Goal: Task Accomplishment & Management: Use online tool/utility

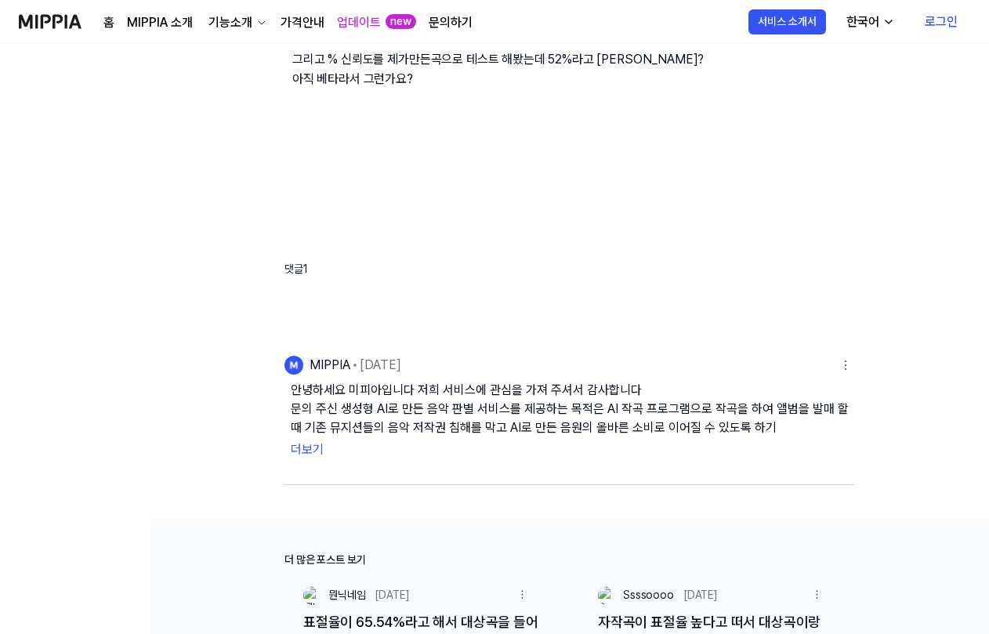
scroll to position [392, 0]
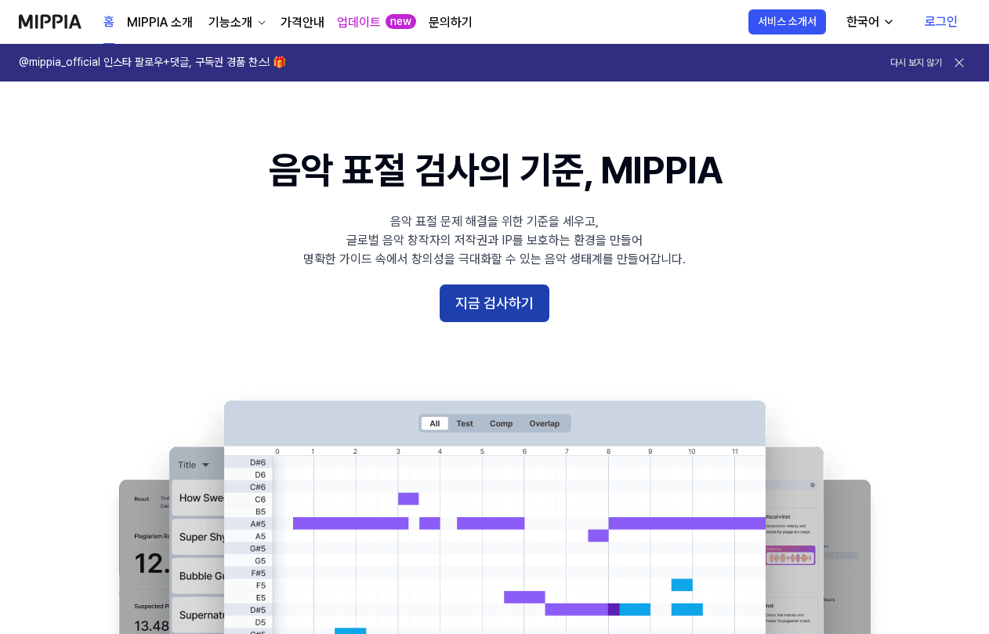
click at [526, 316] on button "지금 검사하기" at bounding box center [494, 303] width 110 height 38
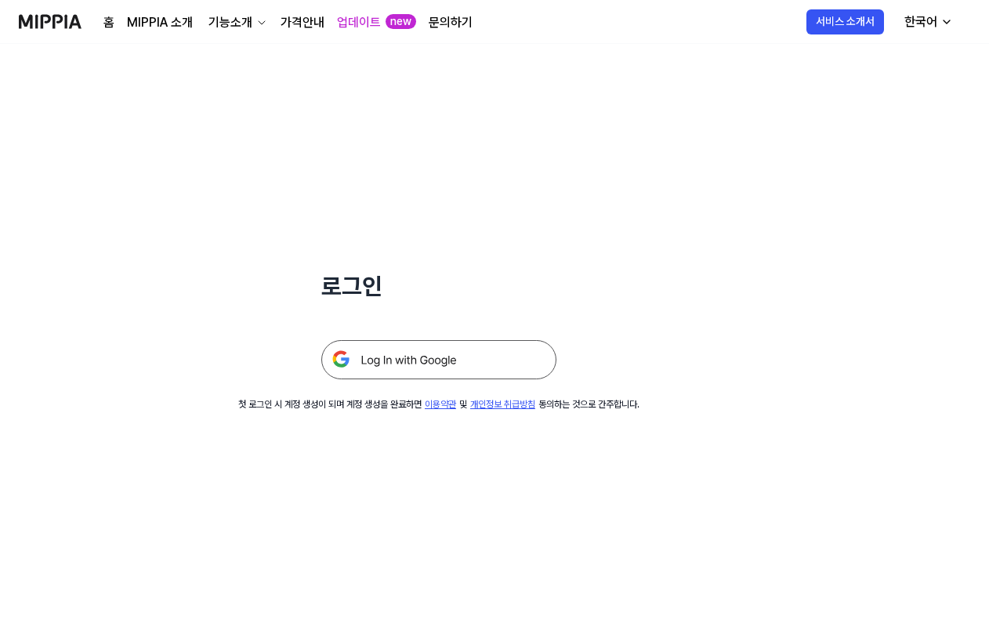
click at [477, 363] on img at bounding box center [438, 359] width 235 height 39
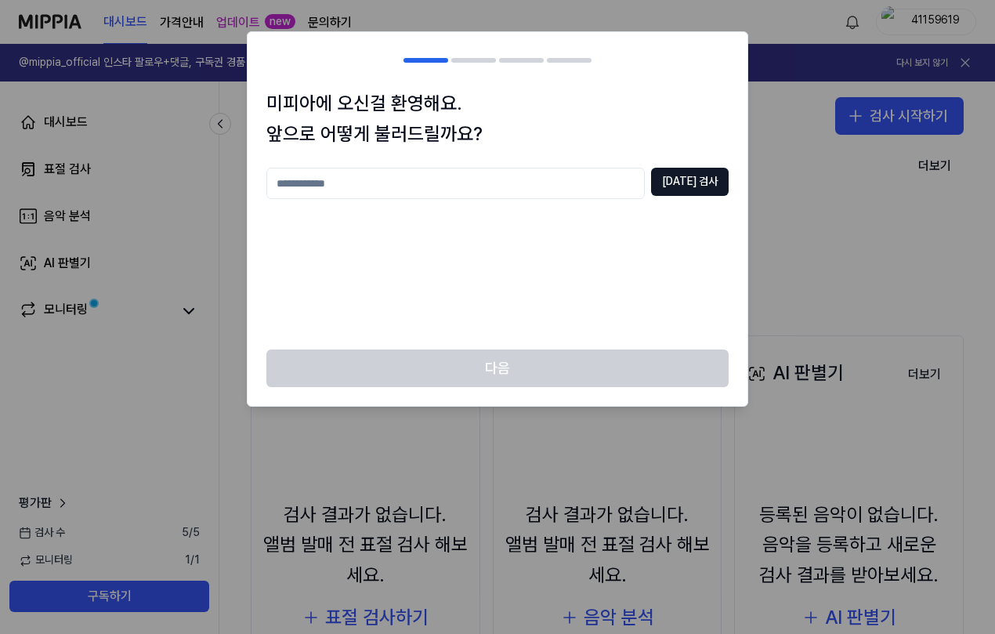
click at [891, 305] on div at bounding box center [497, 317] width 995 height 634
click at [621, 185] on input "text" at bounding box center [455, 183] width 378 height 31
click at [695, 186] on button "[DATE] 검사" at bounding box center [690, 182] width 78 height 28
click at [614, 196] on input "**" at bounding box center [455, 183] width 378 height 31
drag, startPoint x: 614, startPoint y: 196, endPoint x: 194, endPoint y: 183, distance: 420.1
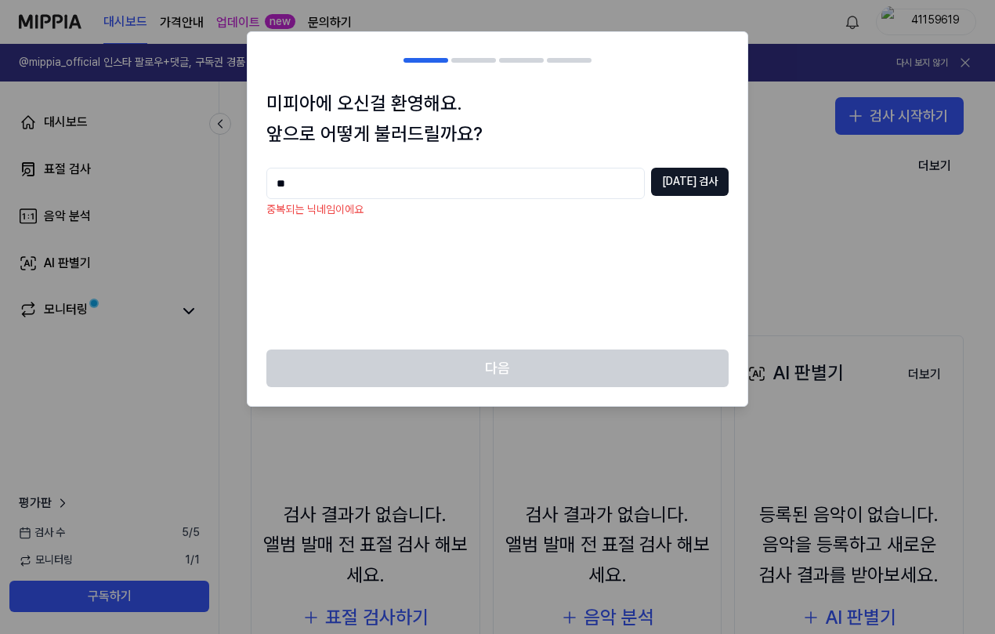
click at [121, 176] on body "대시보드 가격안내 업데이트 new 문의하기 41159619 @mippia_official 인스타 팔로우+댓글, 구독권 경품 찬스! 🎁 다시 보…" at bounding box center [497, 317] width 995 height 634
type input "*****"
click at [723, 186] on button "[DATE] 검사" at bounding box center [690, 182] width 78 height 28
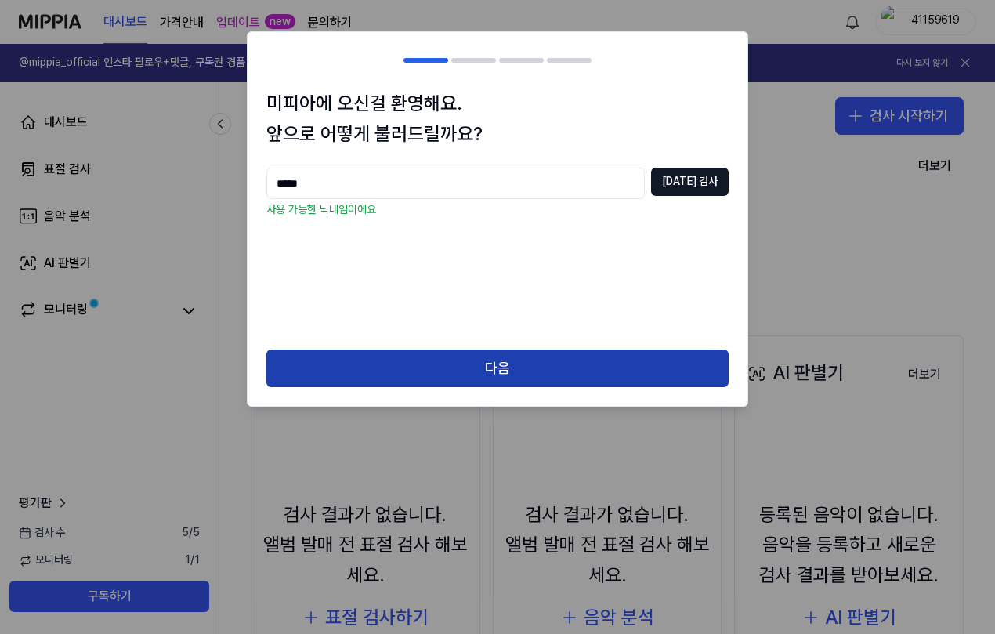
click at [602, 376] on button "다음" at bounding box center [497, 368] width 462 height 38
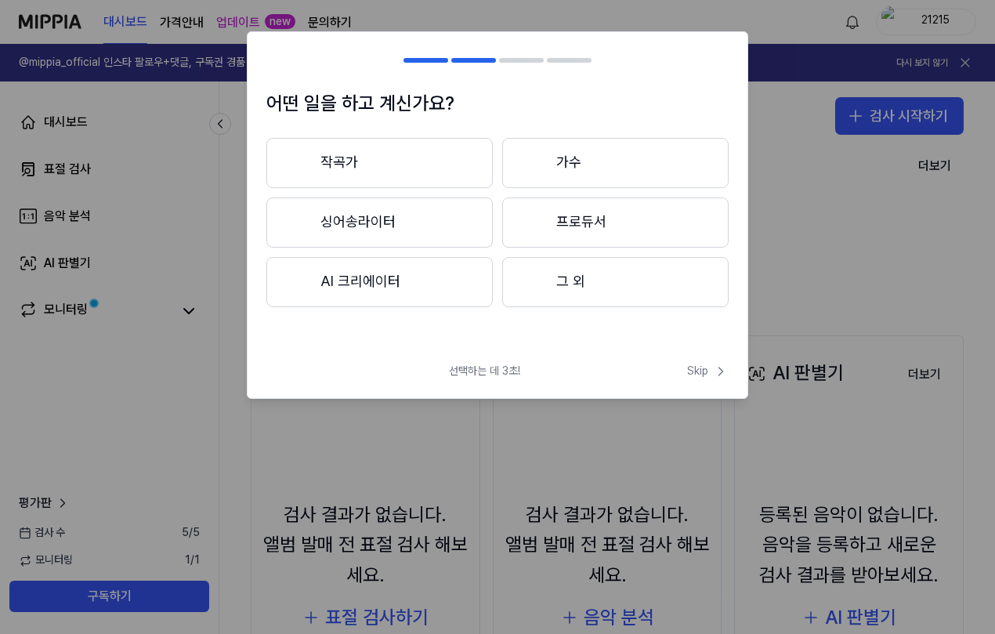
click at [585, 301] on button "그 외" at bounding box center [615, 282] width 226 height 50
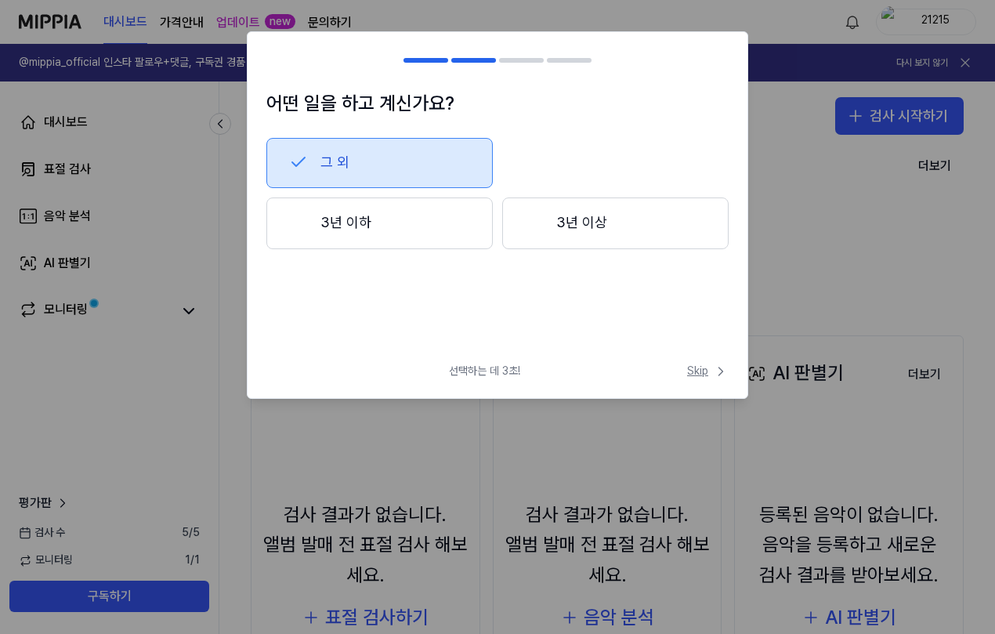
click at [716, 366] on icon at bounding box center [721, 371] width 16 height 16
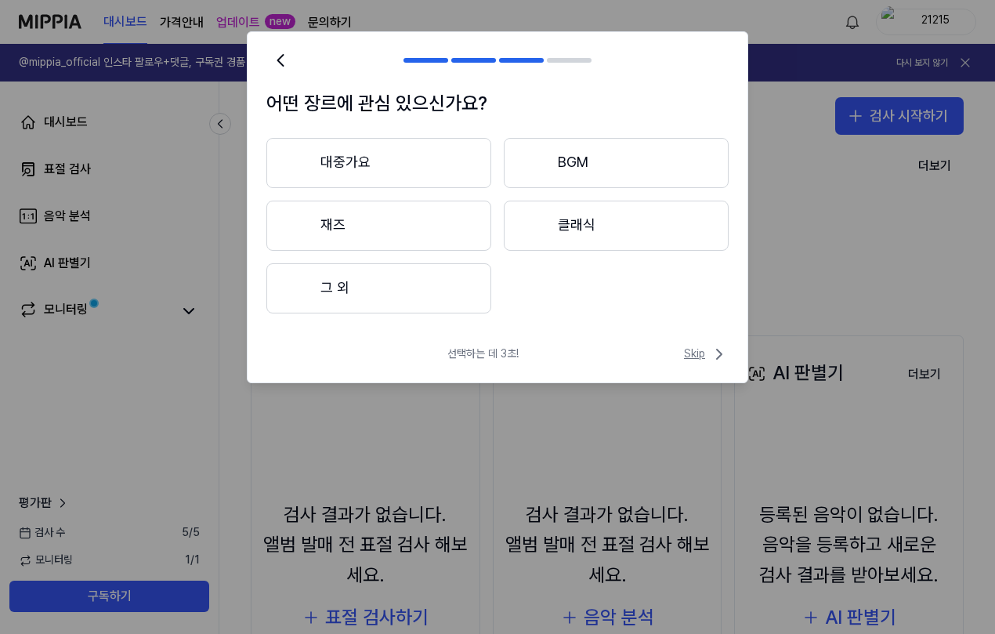
click at [710, 352] on icon at bounding box center [719, 354] width 19 height 19
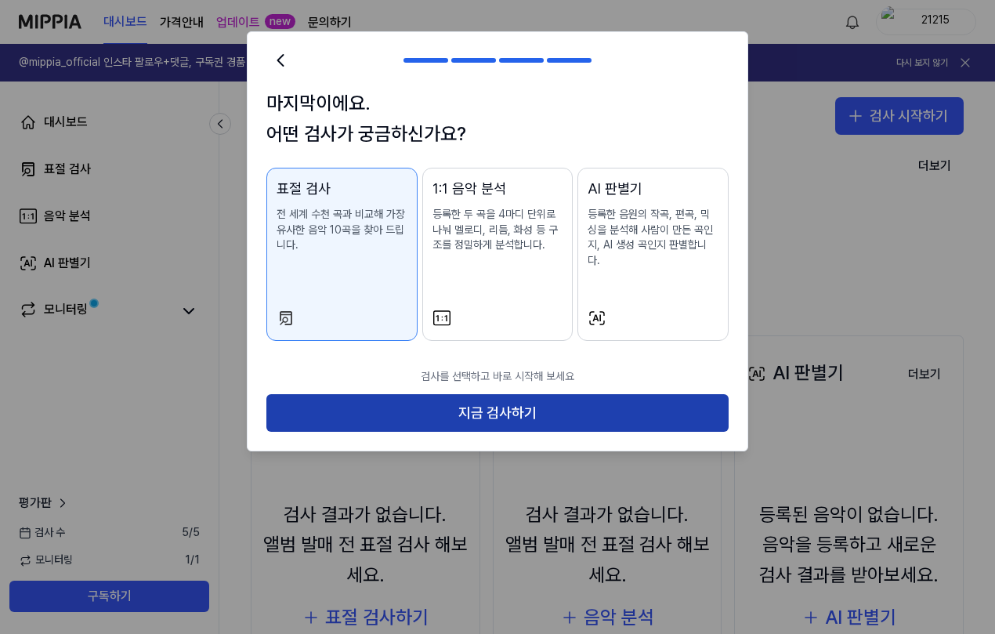
click at [681, 394] on button "지금 검사하기" at bounding box center [497, 413] width 462 height 38
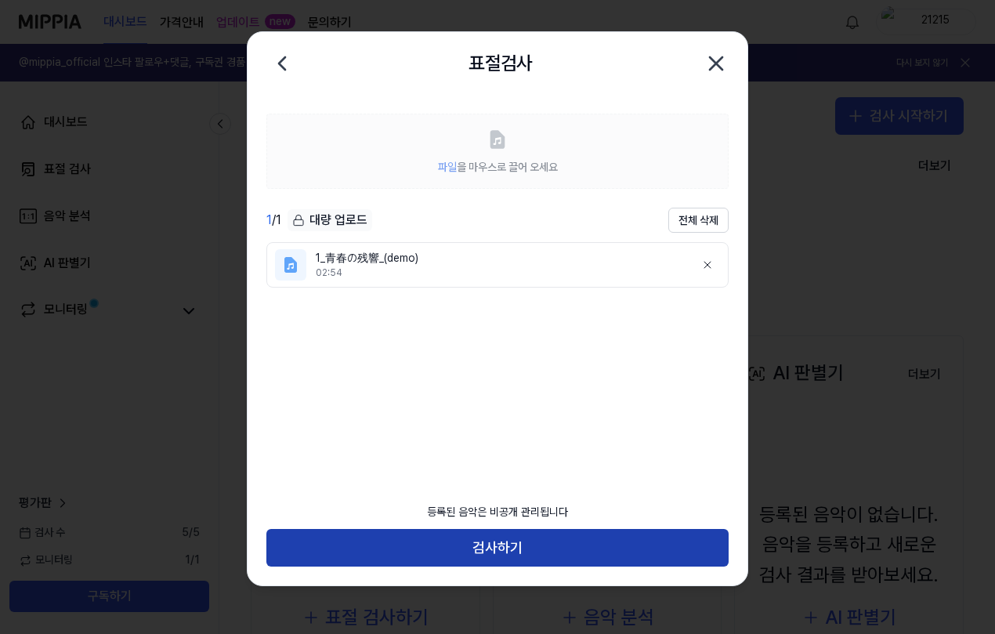
click at [548, 545] on button "검사하기" at bounding box center [497, 548] width 462 height 38
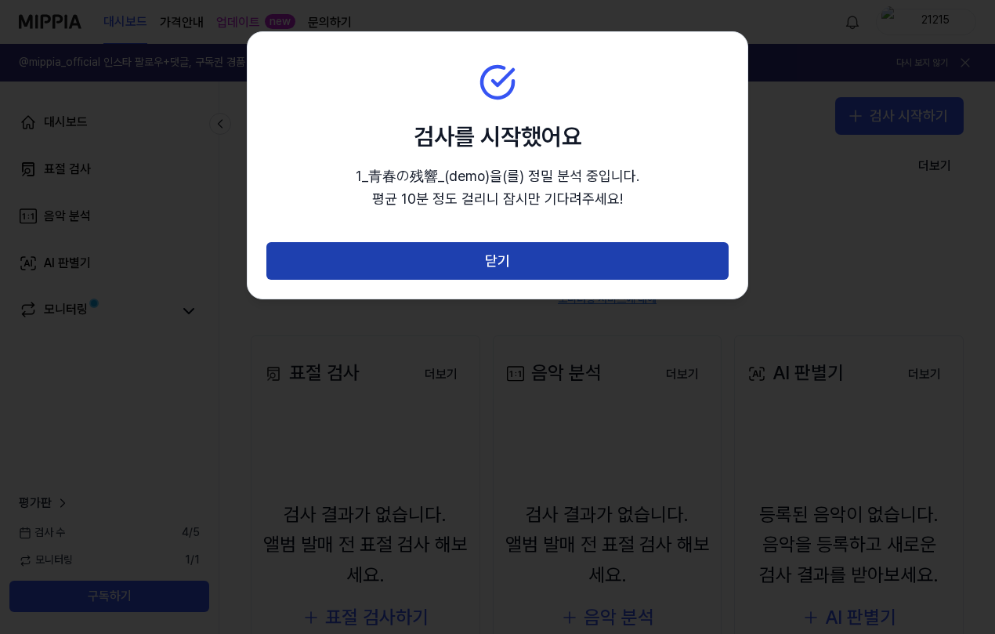
click at [424, 262] on button "닫기" at bounding box center [497, 261] width 462 height 38
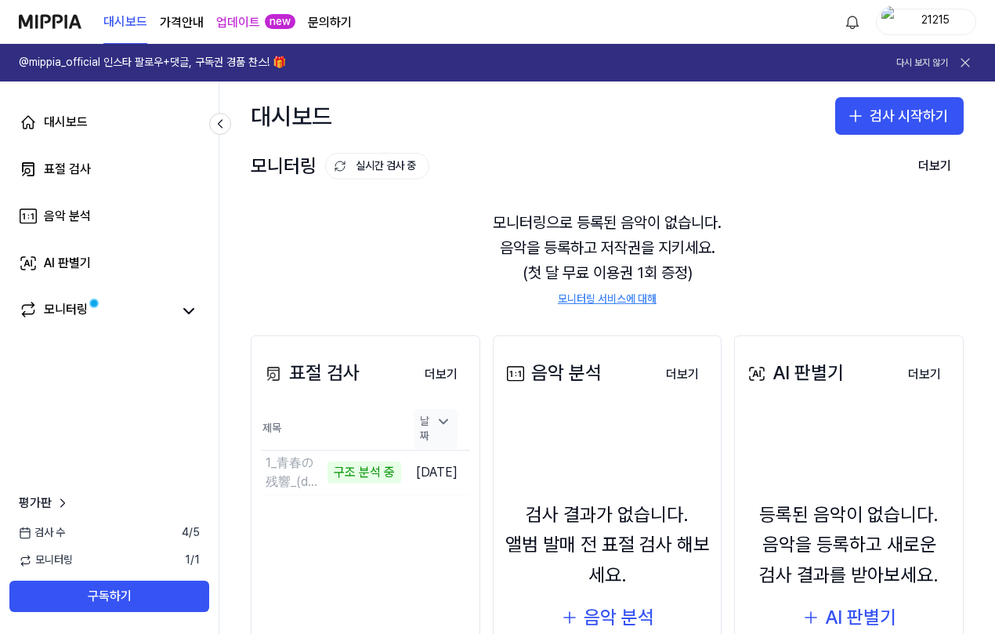
click at [454, 426] on div "날짜" at bounding box center [436, 429] width 44 height 40
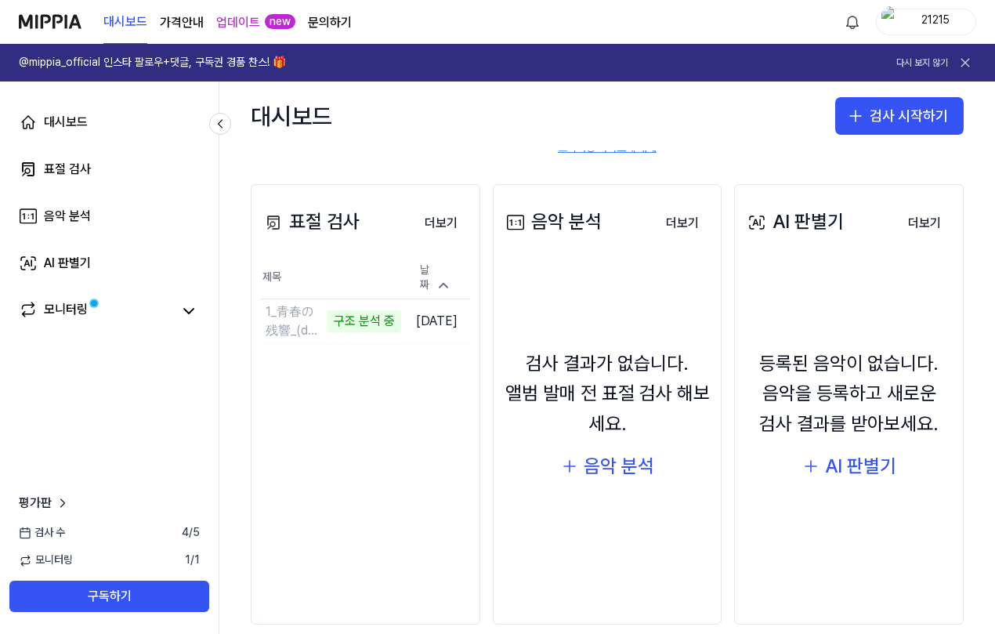
scroll to position [157, 0]
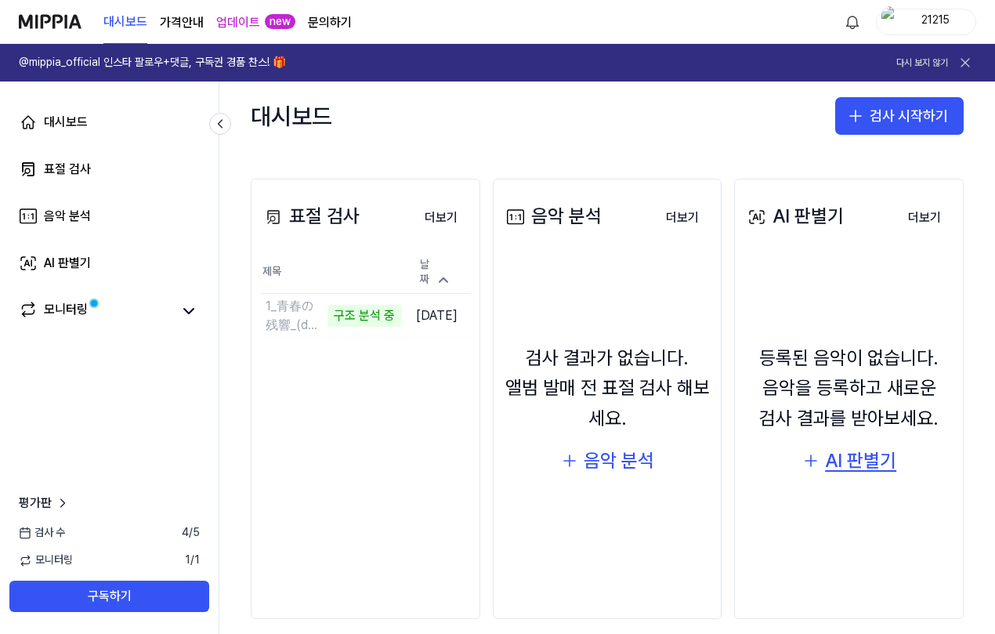
click at [885, 460] on div "AI 판별기" at bounding box center [860, 461] width 71 height 30
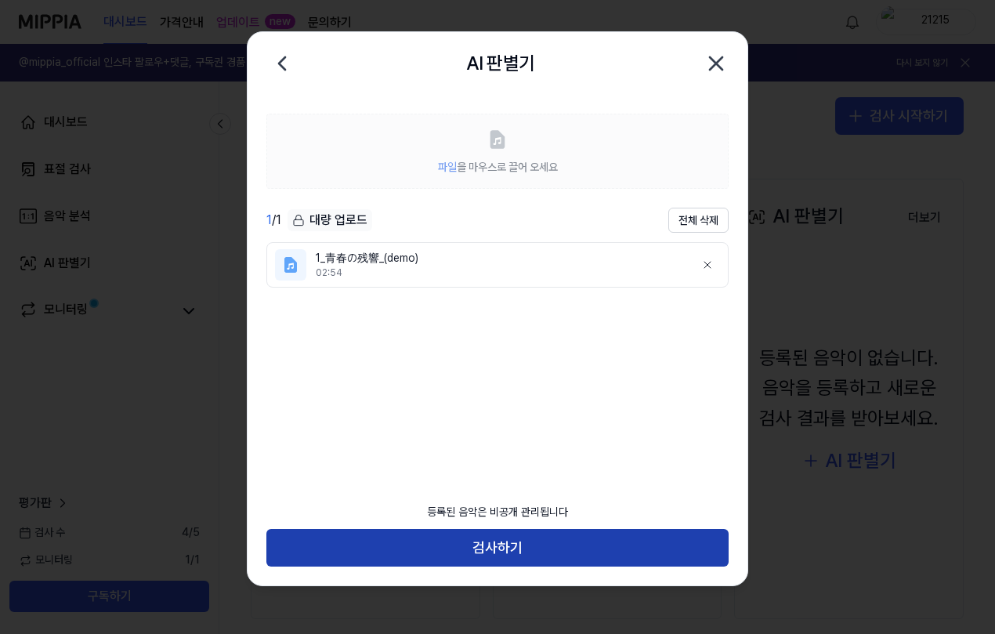
click at [651, 542] on button "검사하기" at bounding box center [497, 548] width 462 height 38
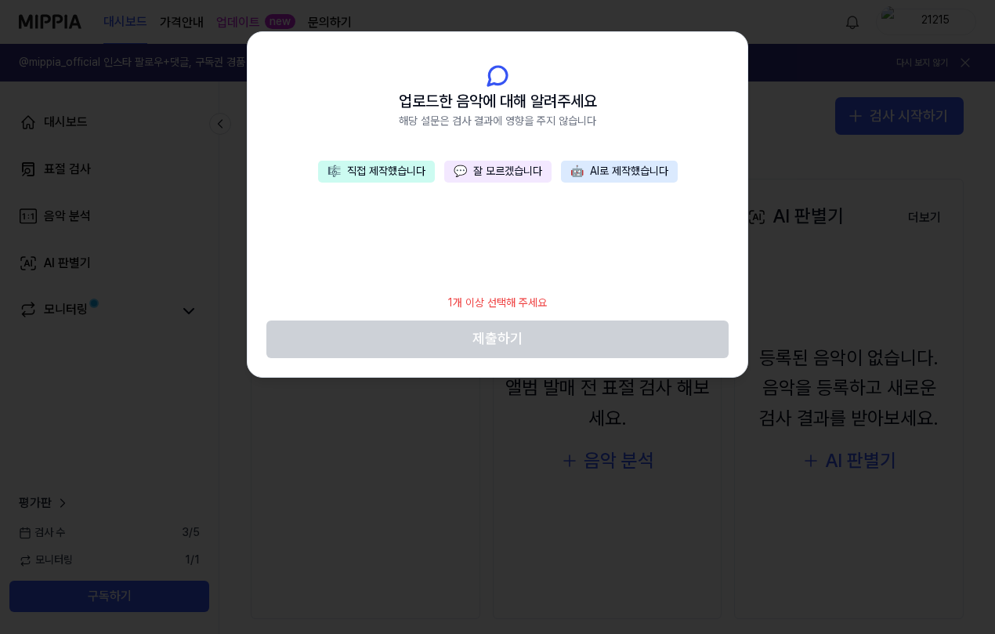
click at [533, 174] on button "💬 잘 모르겠습니다" at bounding box center [497, 172] width 107 height 22
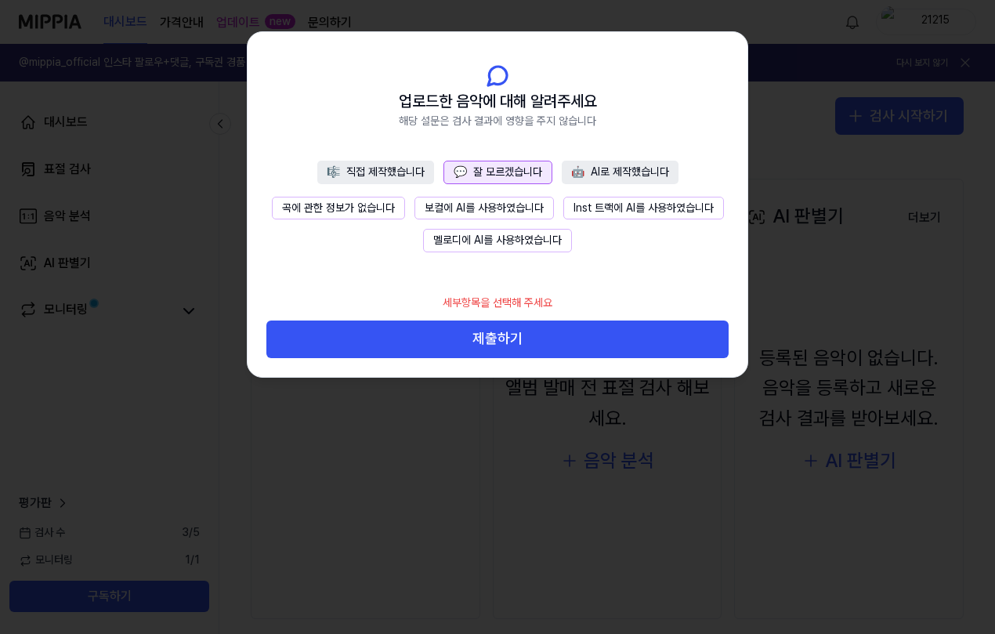
click at [329, 204] on button "곡에 관한 정보가 없습니다" at bounding box center [338, 208] width 133 height 23
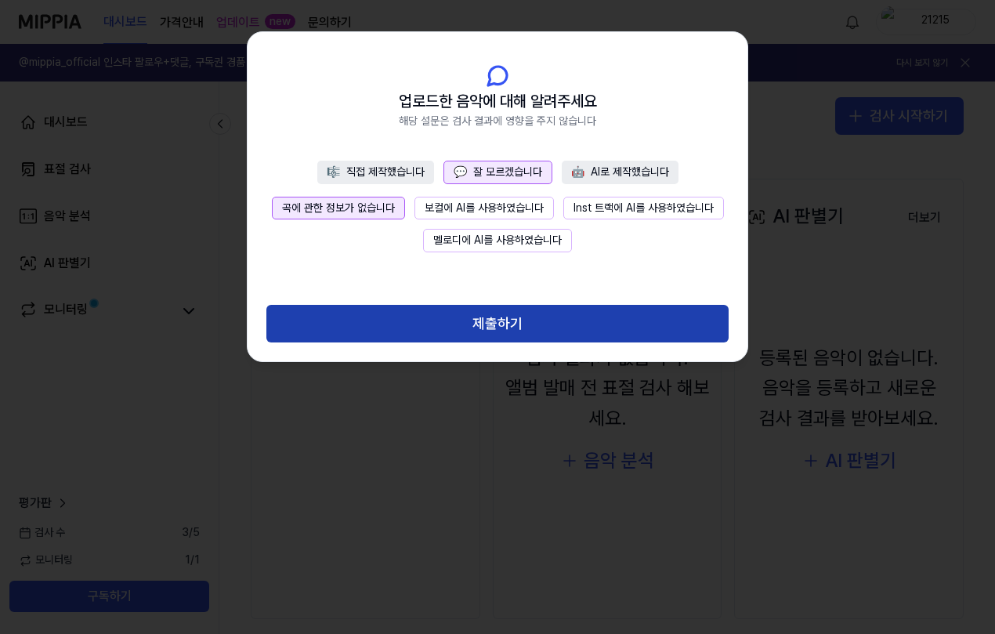
click at [559, 334] on button "제출하기" at bounding box center [497, 324] width 462 height 38
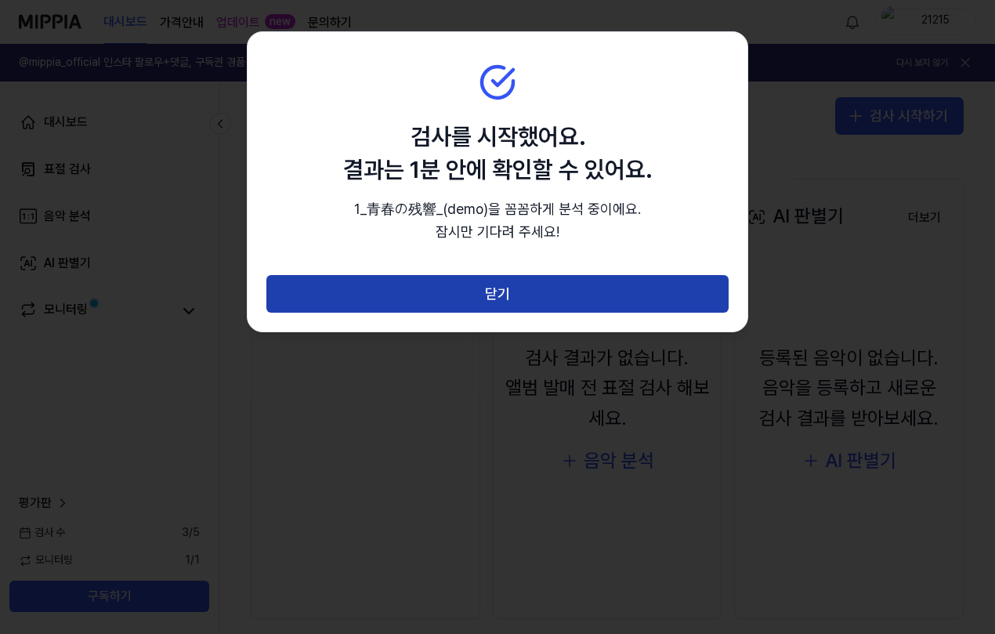
click at [544, 291] on button "닫기" at bounding box center [497, 294] width 462 height 38
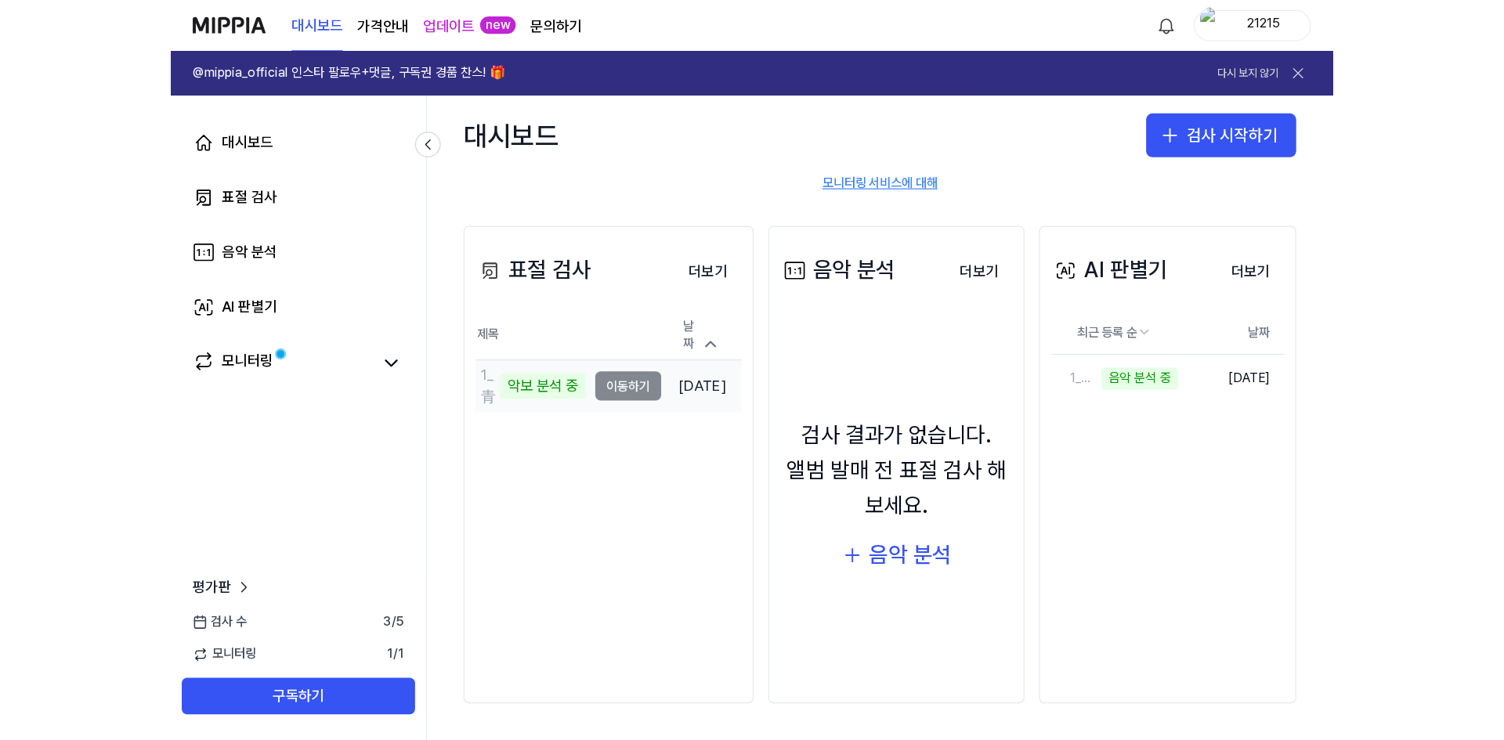
scroll to position [142, 0]
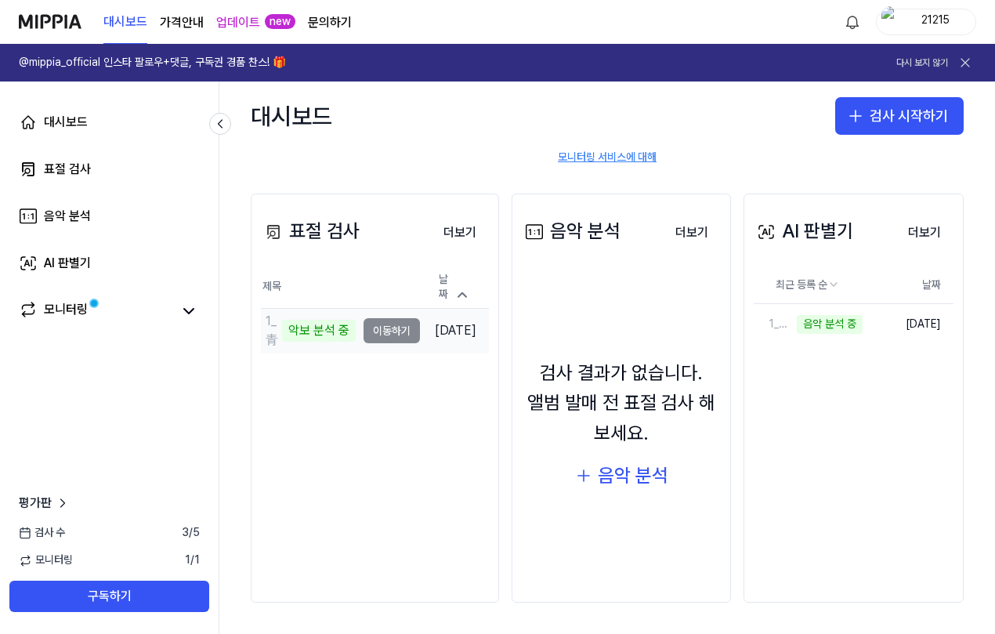
click at [387, 326] on td "1_青春の残響_(demo) 악보 분석 중 이동하기" at bounding box center [340, 331] width 159 height 44
click at [338, 331] on div "악보 분석 중" at bounding box center [319, 331] width 74 height 22
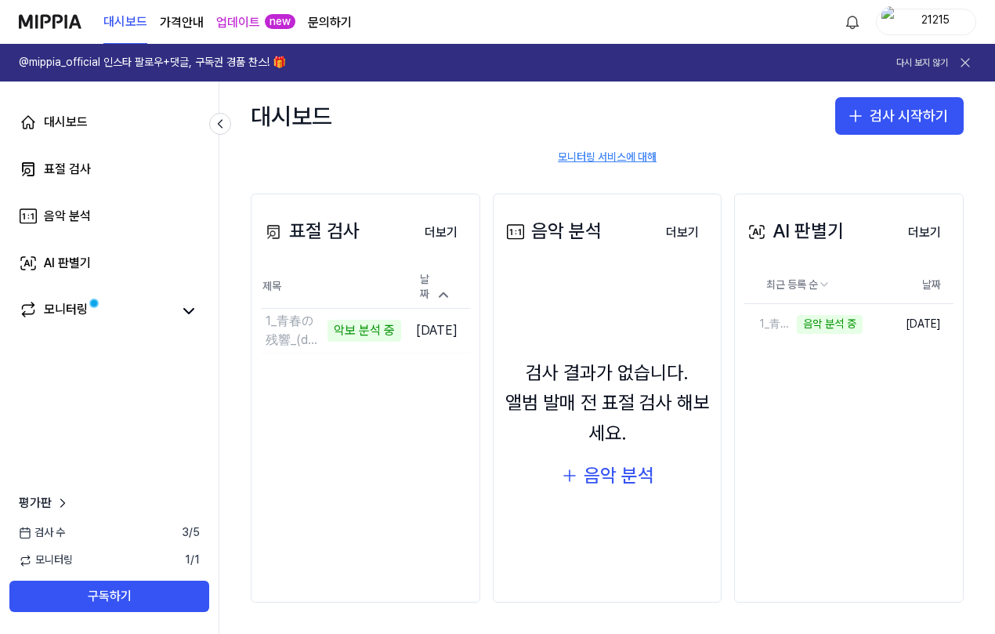
scroll to position [89, 0]
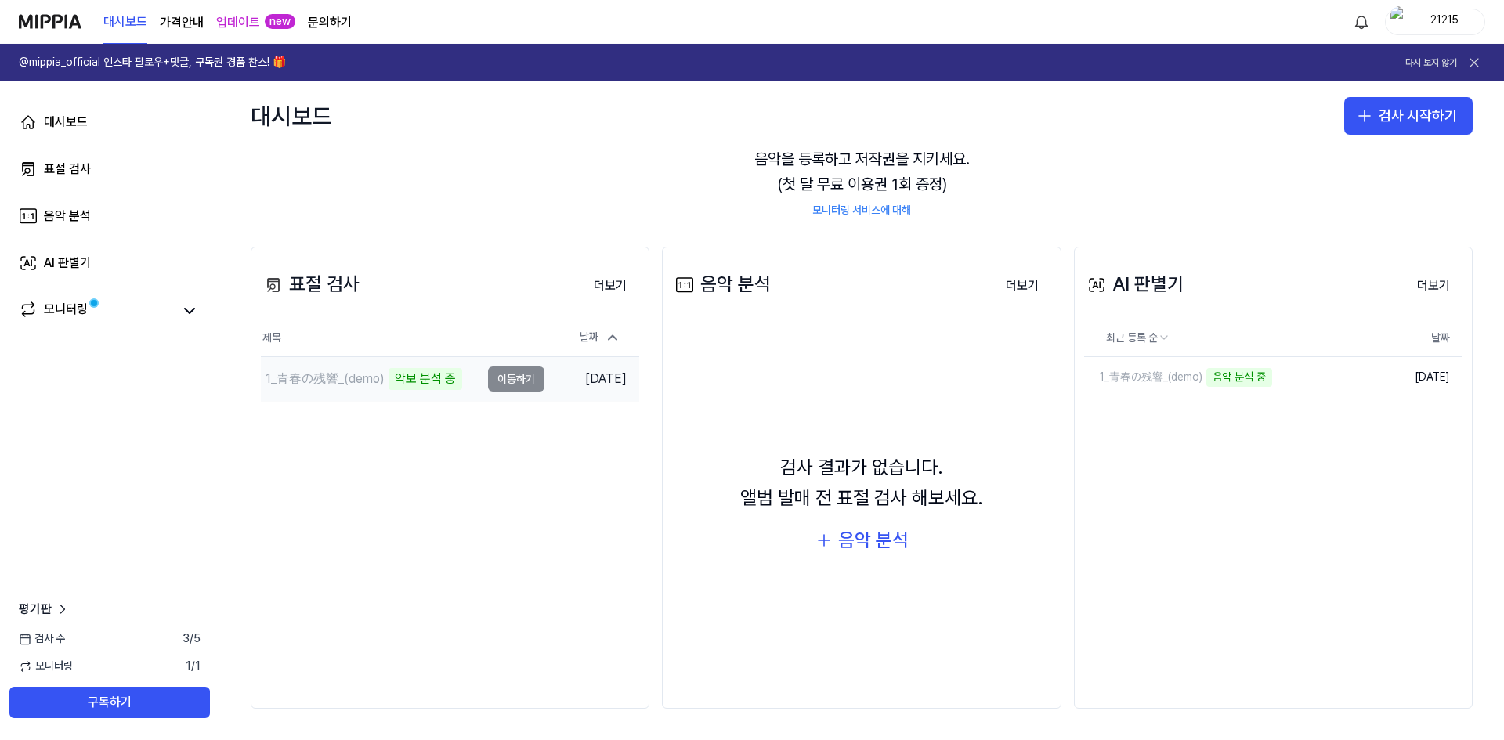
click at [515, 385] on td "1_青春の残響_(demo) 악보 분석 중 이동하기" at bounding box center [403, 379] width 284 height 44
click at [397, 385] on div "악보 분석 중" at bounding box center [426, 379] width 74 height 22
click at [994, 385] on link "1_青春の残響_(demo)" at bounding box center [1198, 377] width 228 height 41
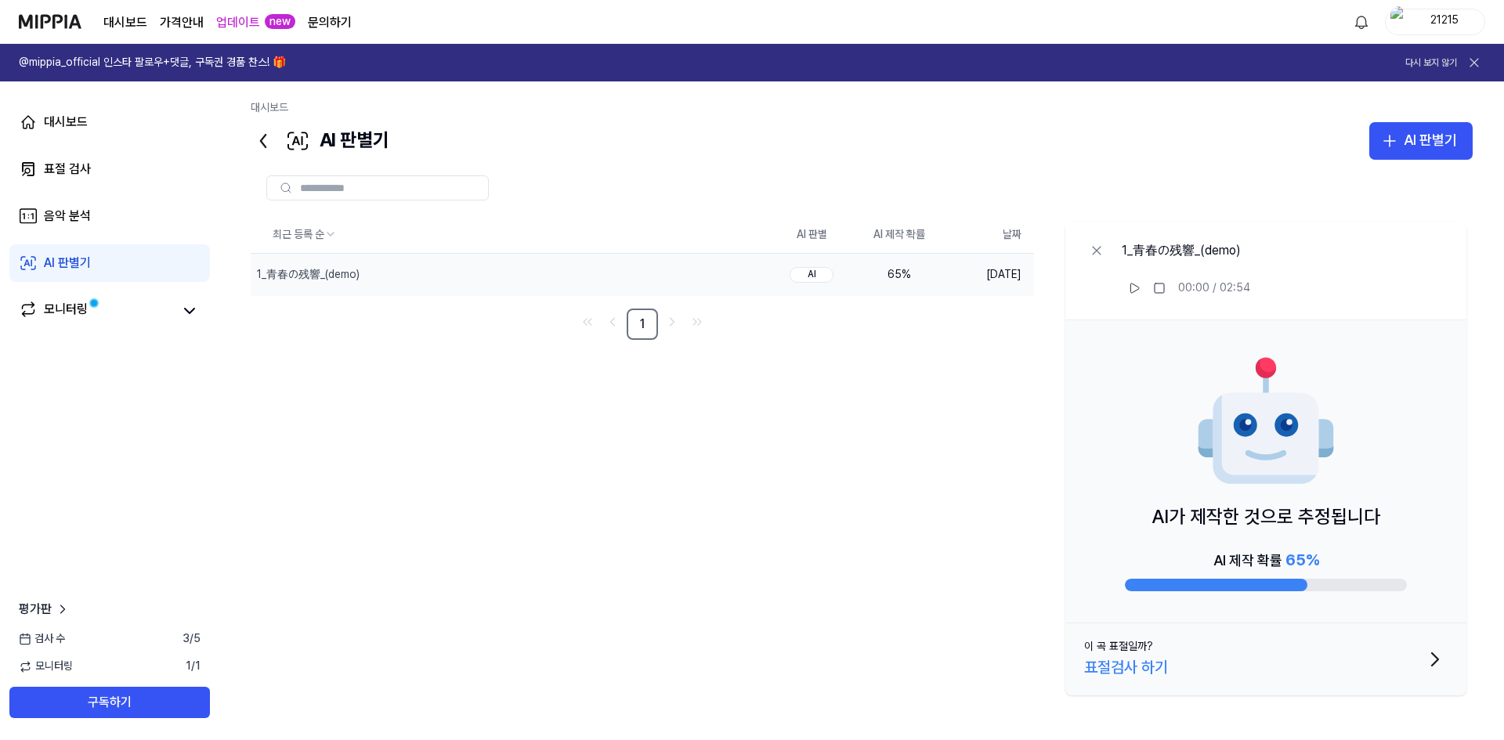
drag, startPoint x: 1247, startPoint y: 657, endPoint x: 1224, endPoint y: 592, distance: 68.9
click at [994, 592] on div "1_青春の残響_(demo) 00:00 / 02:54 AI가 제작한 것으로 추정됩니다 AI 제작 확률 65 % 이 곡 표절일까? 표절검사 하기" at bounding box center [1265, 458] width 401 height 473
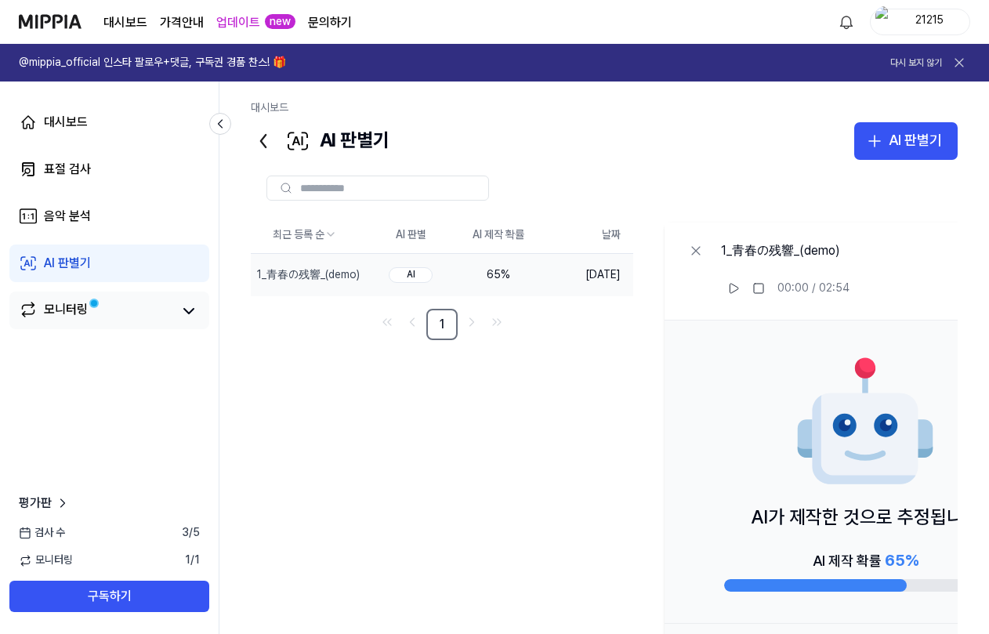
click at [78, 323] on div "모니터링" at bounding box center [109, 310] width 200 height 38
click at [81, 312] on div "모니터링" at bounding box center [66, 311] width 44 height 22
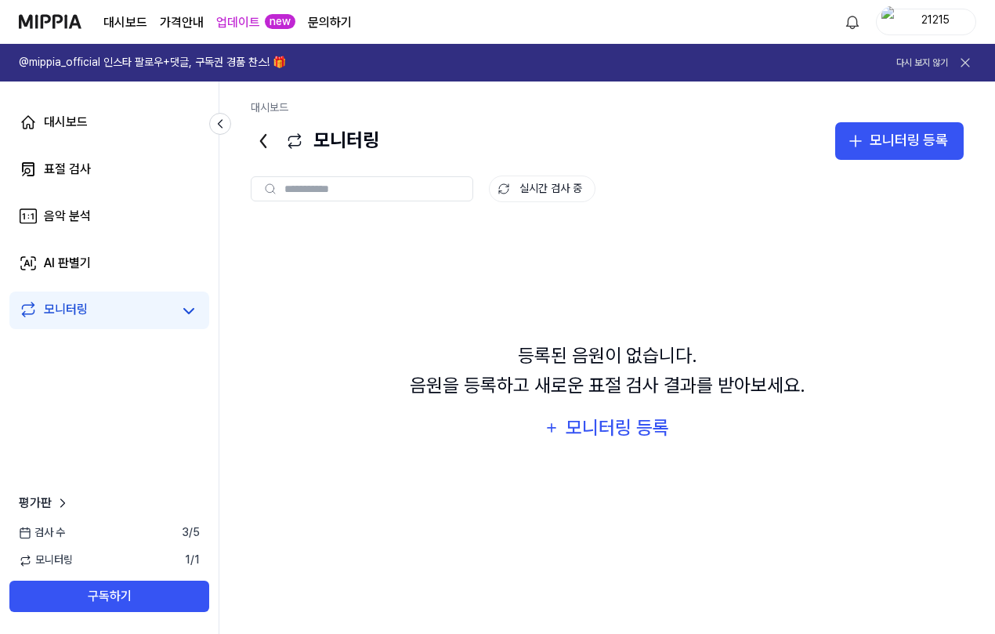
click at [91, 193] on div "대시보드 표절 검사 음악 분석 AI 판별기 모니터링" at bounding box center [109, 215] width 219 height 269
click at [83, 216] on div "음악 분석" at bounding box center [67, 216] width 47 height 19
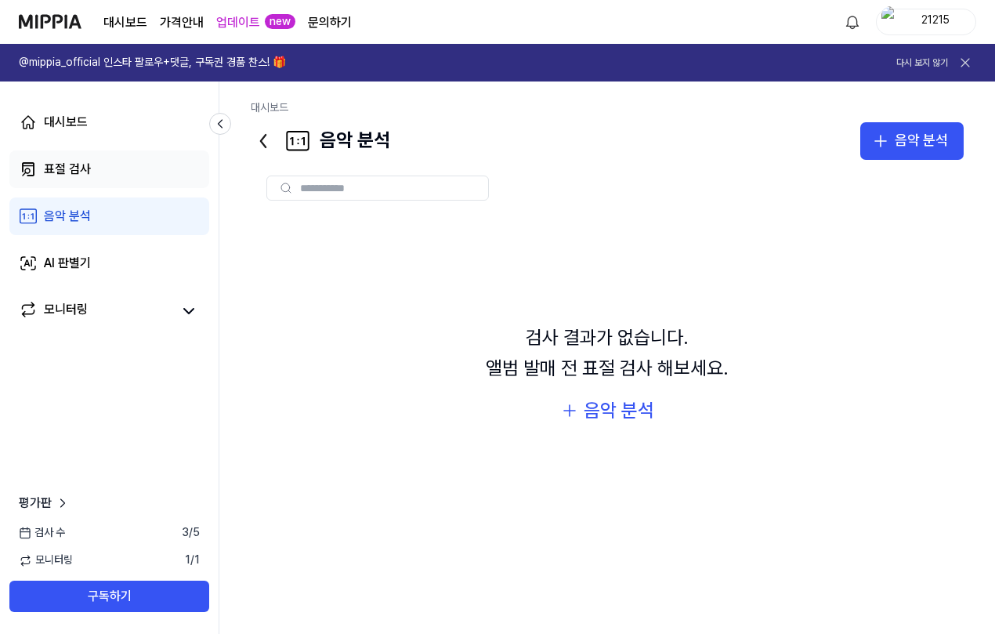
click at [86, 171] on div "표절 검사" at bounding box center [67, 169] width 47 height 19
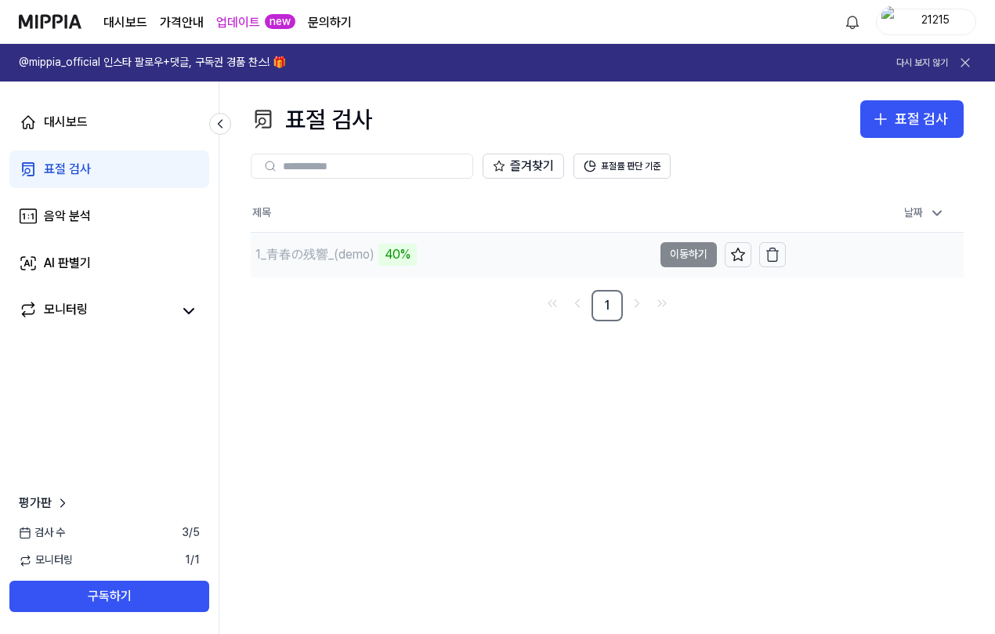
click at [400, 259] on div "40%" at bounding box center [397, 255] width 38 height 22
click at [369, 258] on div "1_青春の残響_(demo)" at bounding box center [314, 254] width 119 height 19
click at [684, 258] on td "1_青春の残響_(demo) 40% 이동하기" at bounding box center [518, 255] width 535 height 44
click at [347, 255] on div "1_青春の残響_(demo)" at bounding box center [314, 254] width 119 height 19
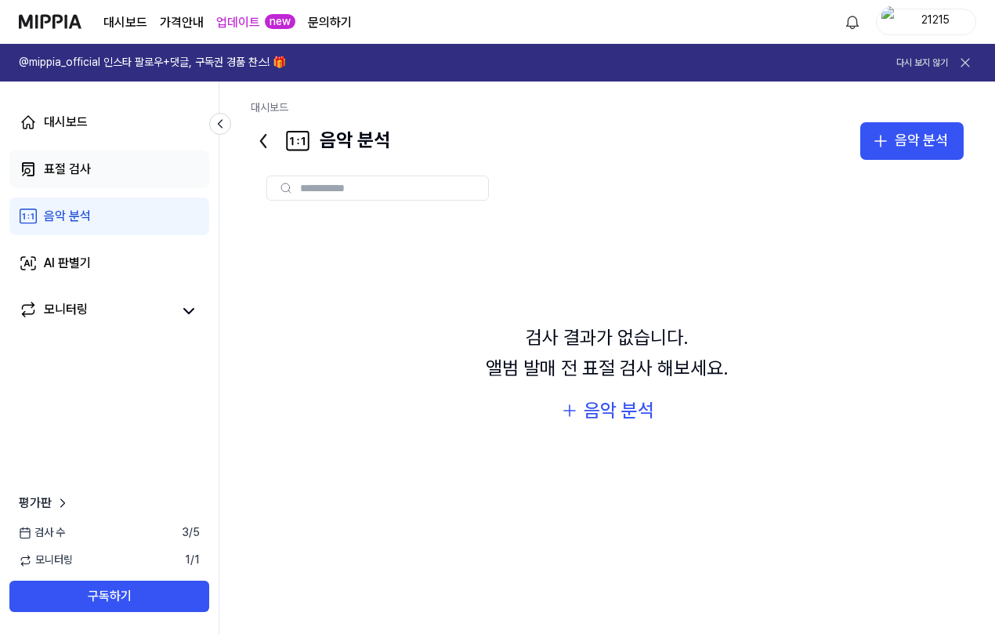
click at [152, 179] on link "표절 검사" at bounding box center [109, 169] width 200 height 38
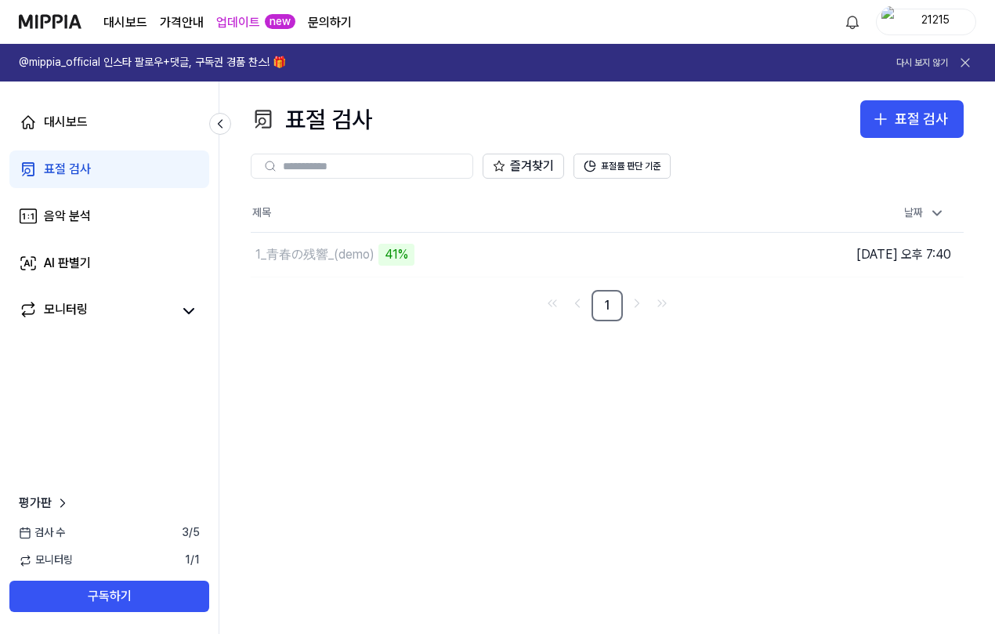
click at [974, 96] on div "표절 검사 표절 검사 표절 검사 음악 분석 AI 판별기 즐겨찾기 표절률 판단 기준 제목 날짜 1_青春の残響_(demo) 41% 이동하기 [DA…" at bounding box center [606, 357] width 775 height 552
click at [929, 115] on div "표절 검사" at bounding box center [921, 119] width 53 height 23
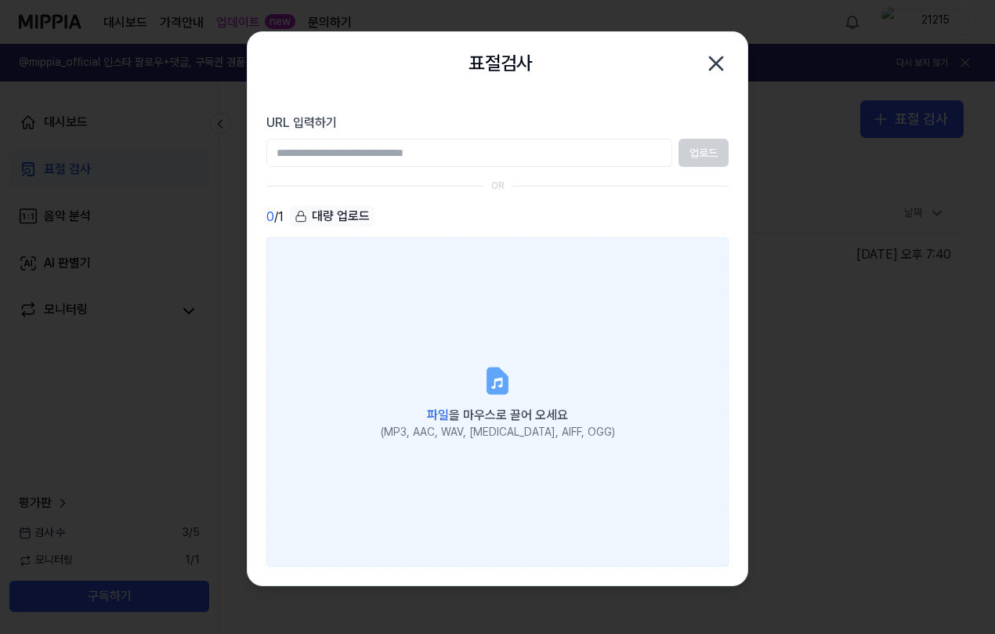
click at [446, 324] on label "파일 을 마우스로 끌어 오세요 (MP3, AAC, WAV, [MEDICAL_DATA], AIFF, OGG)" at bounding box center [497, 401] width 462 height 329
click at [0, 0] on input "파일 을 마우스로 끌어 오세요 (MP3, AAC, WAV, [MEDICAL_DATA], AIFF, OGG)" at bounding box center [0, 0] width 0 height 0
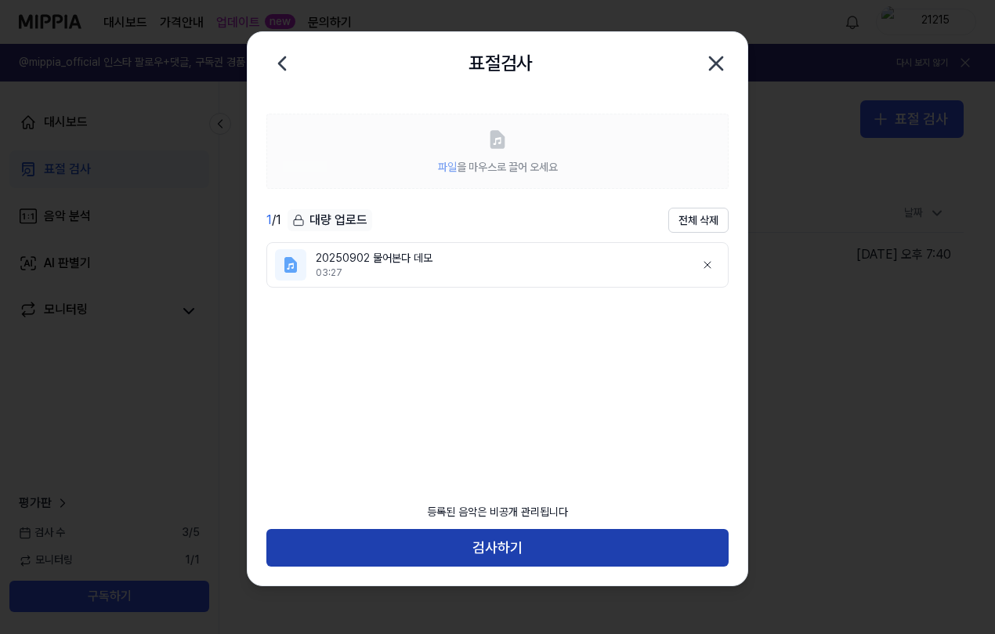
click at [526, 546] on button "검사하기" at bounding box center [497, 548] width 462 height 38
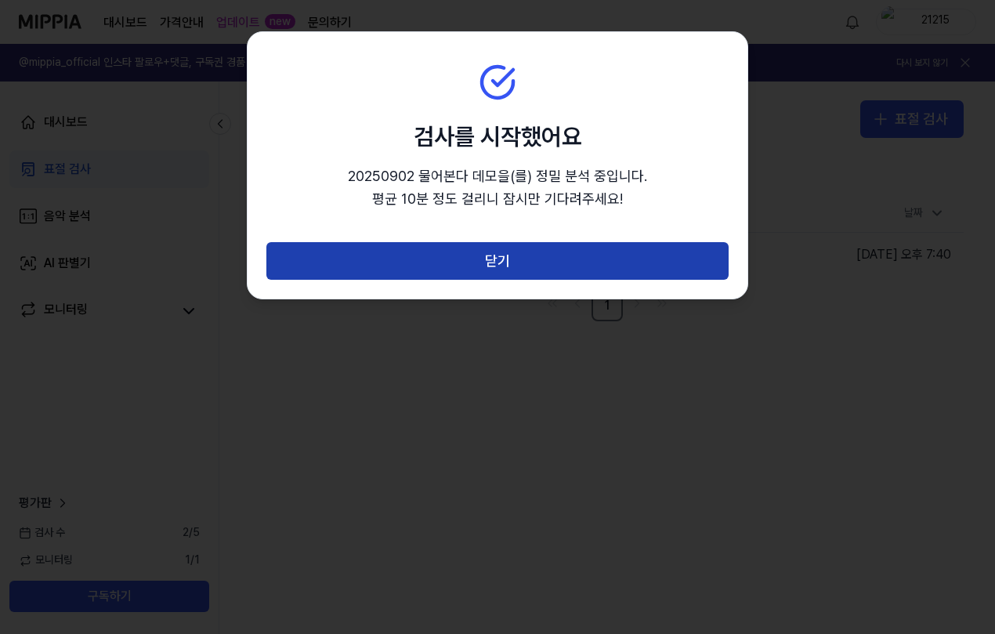
click at [474, 268] on button "닫기" at bounding box center [497, 261] width 462 height 38
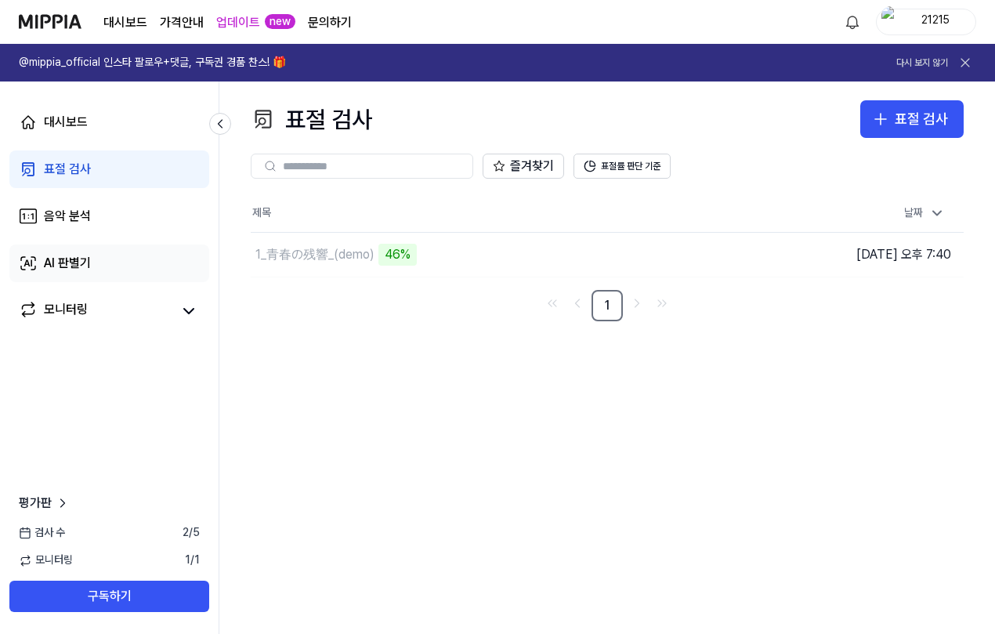
click at [63, 261] on div "AI 판별기" at bounding box center [67, 263] width 47 height 19
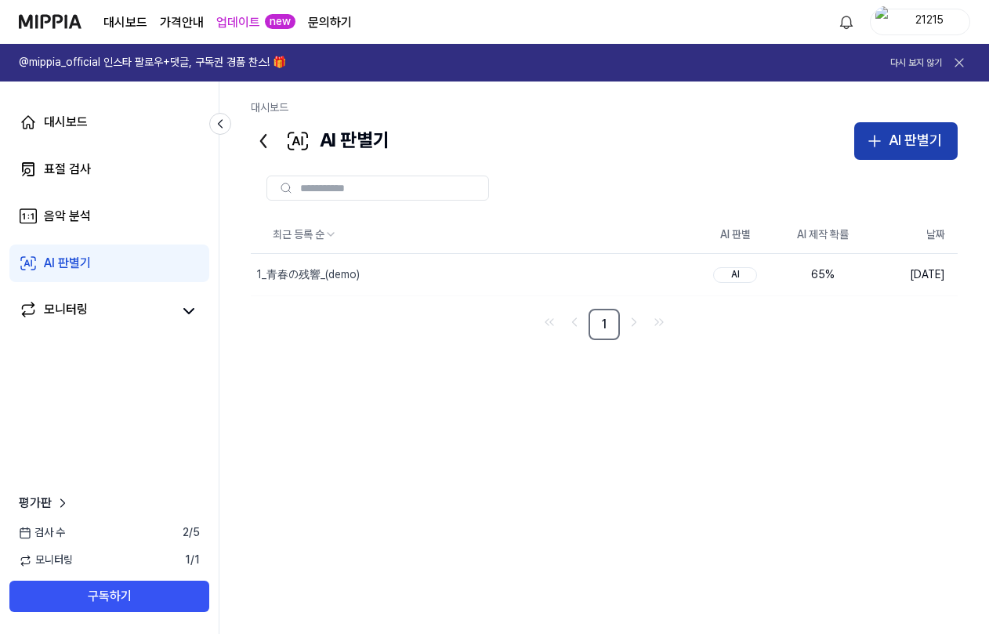
click at [909, 139] on div "AI 판별기" at bounding box center [914, 140] width 53 height 23
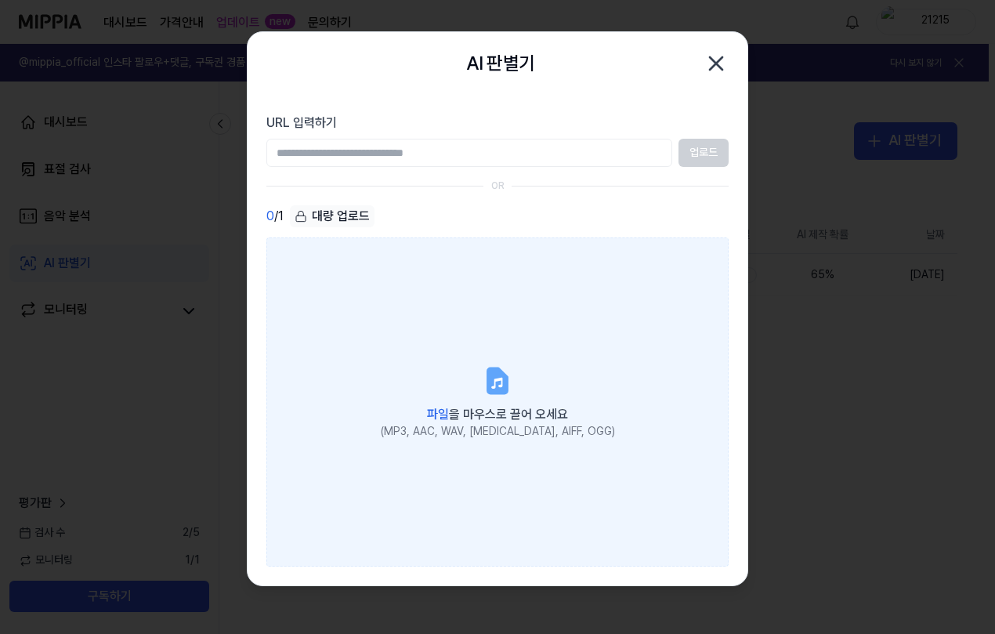
click at [602, 342] on label "파일 을 마우스로 끌어 오세요 (MP3, AAC, WAV, [MEDICAL_DATA], AIFF, OGG)" at bounding box center [497, 401] width 462 height 329
click at [0, 0] on input "파일 을 마우스로 끌어 오세요 (MP3, AAC, WAV, [MEDICAL_DATA], AIFF, OGG)" at bounding box center [0, 0] width 0 height 0
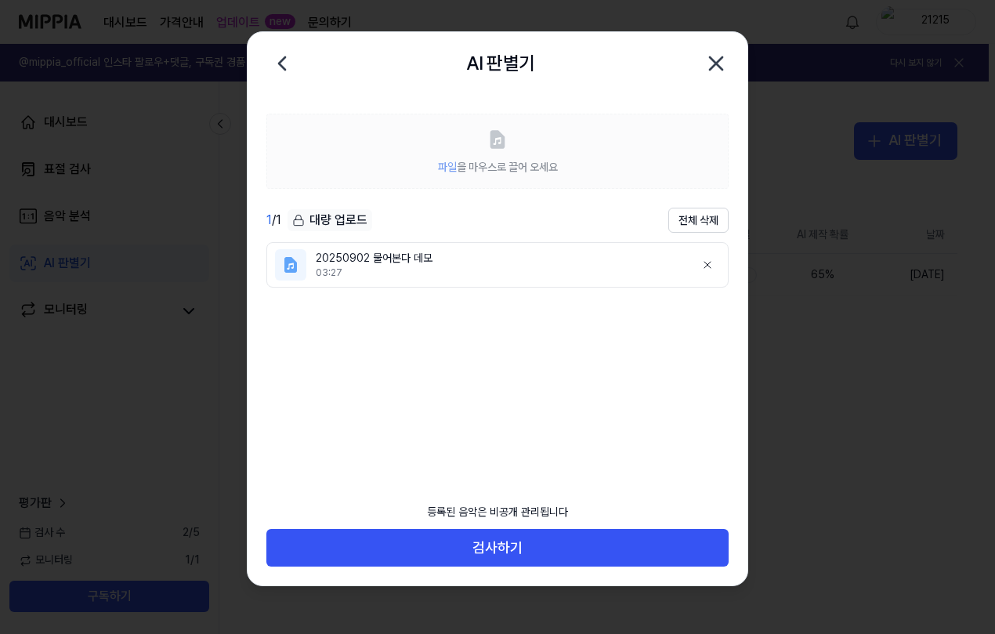
click at [712, 556] on button "검사하기" at bounding box center [497, 548] width 462 height 38
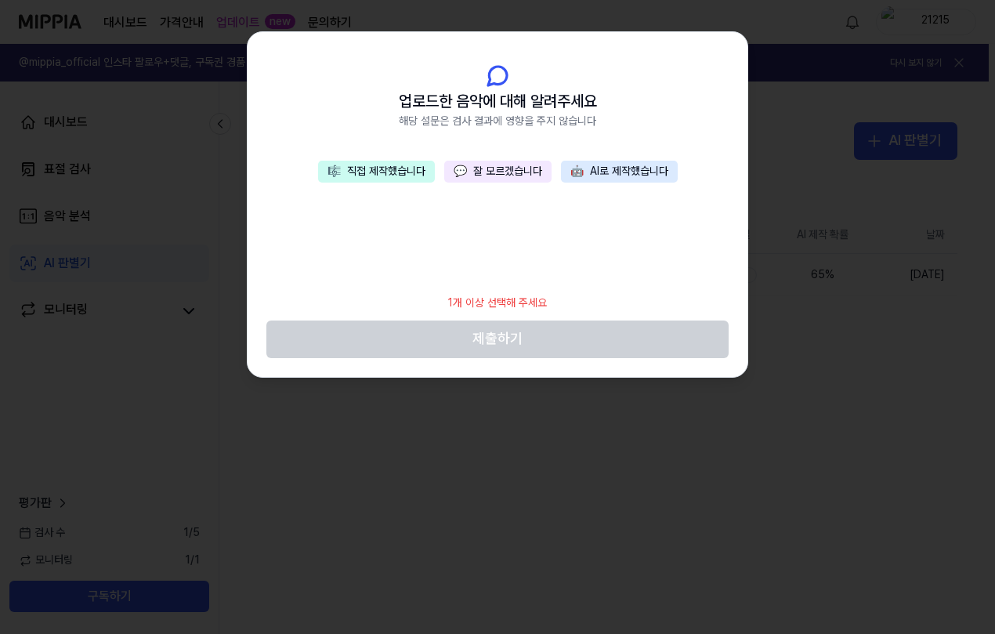
click at [390, 172] on button "🎼 직접 제작했습니다" at bounding box center [376, 172] width 117 height 22
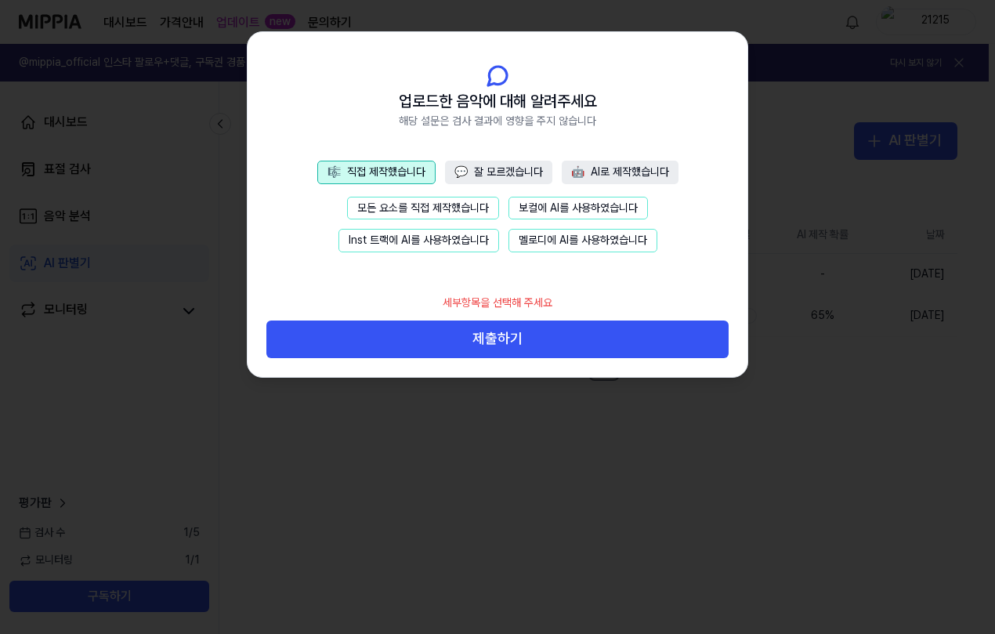
click at [475, 172] on button "💬 잘 모르겠습니다" at bounding box center [498, 172] width 107 height 23
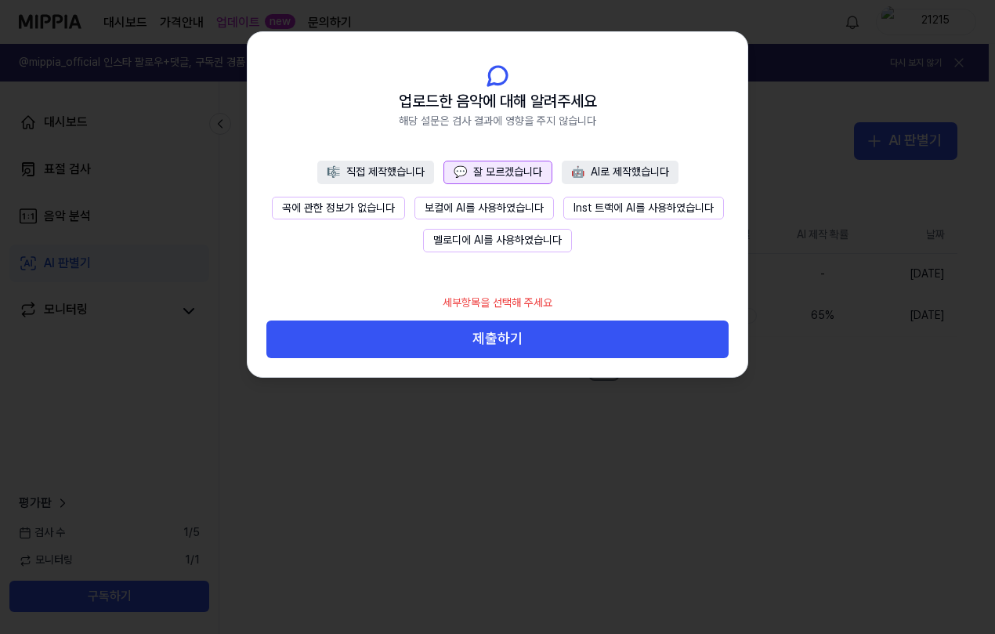
click at [366, 197] on button "곡에 관한 정보가 없습니다" at bounding box center [338, 208] width 133 height 23
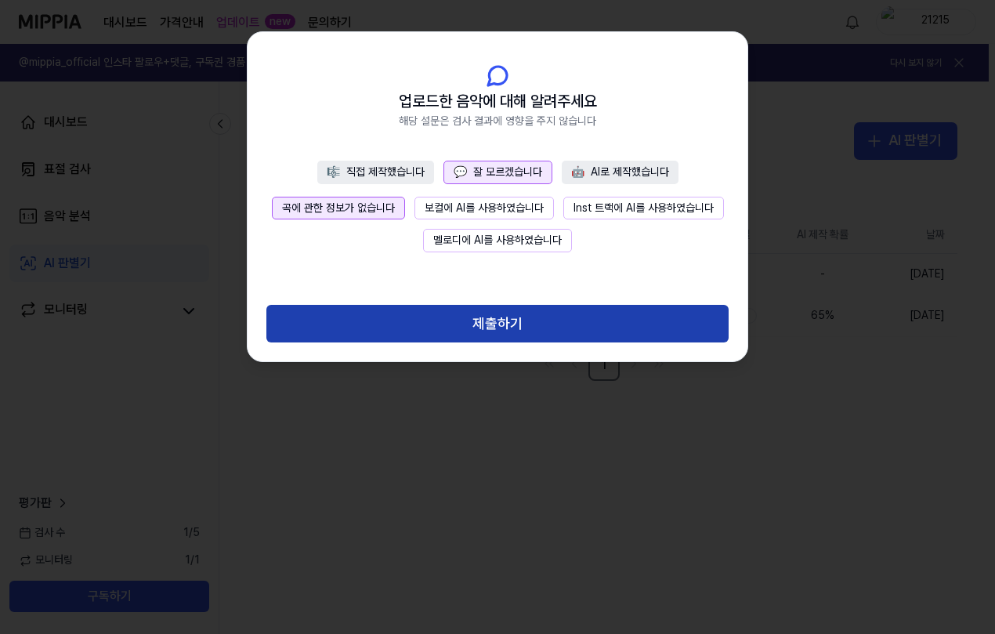
click at [473, 325] on button "제출하기" at bounding box center [497, 324] width 462 height 38
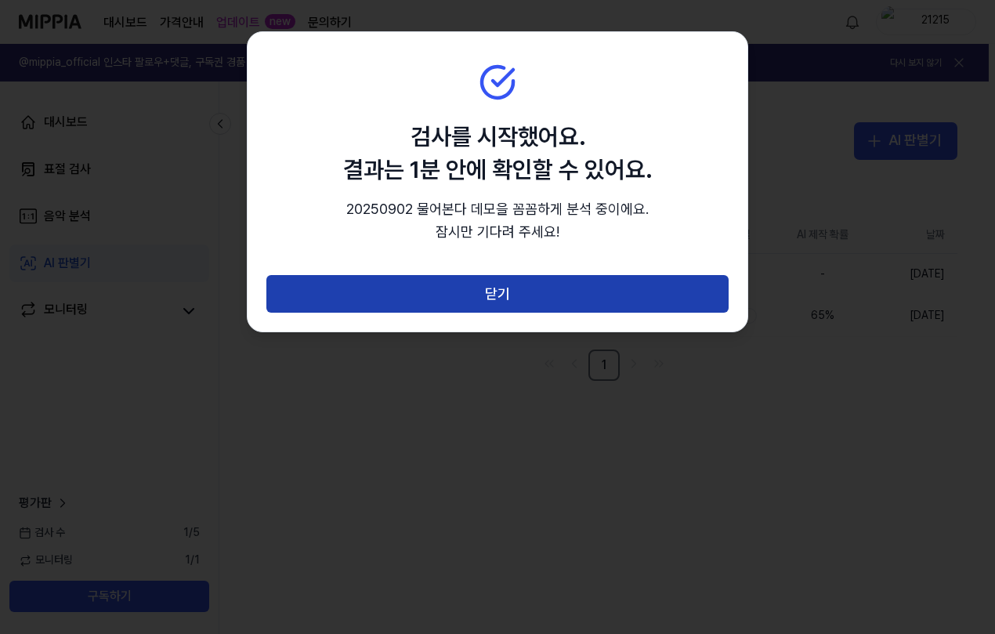
click at [483, 298] on button "닫기" at bounding box center [497, 294] width 462 height 38
